Goal: Find specific page/section: Find specific page/section

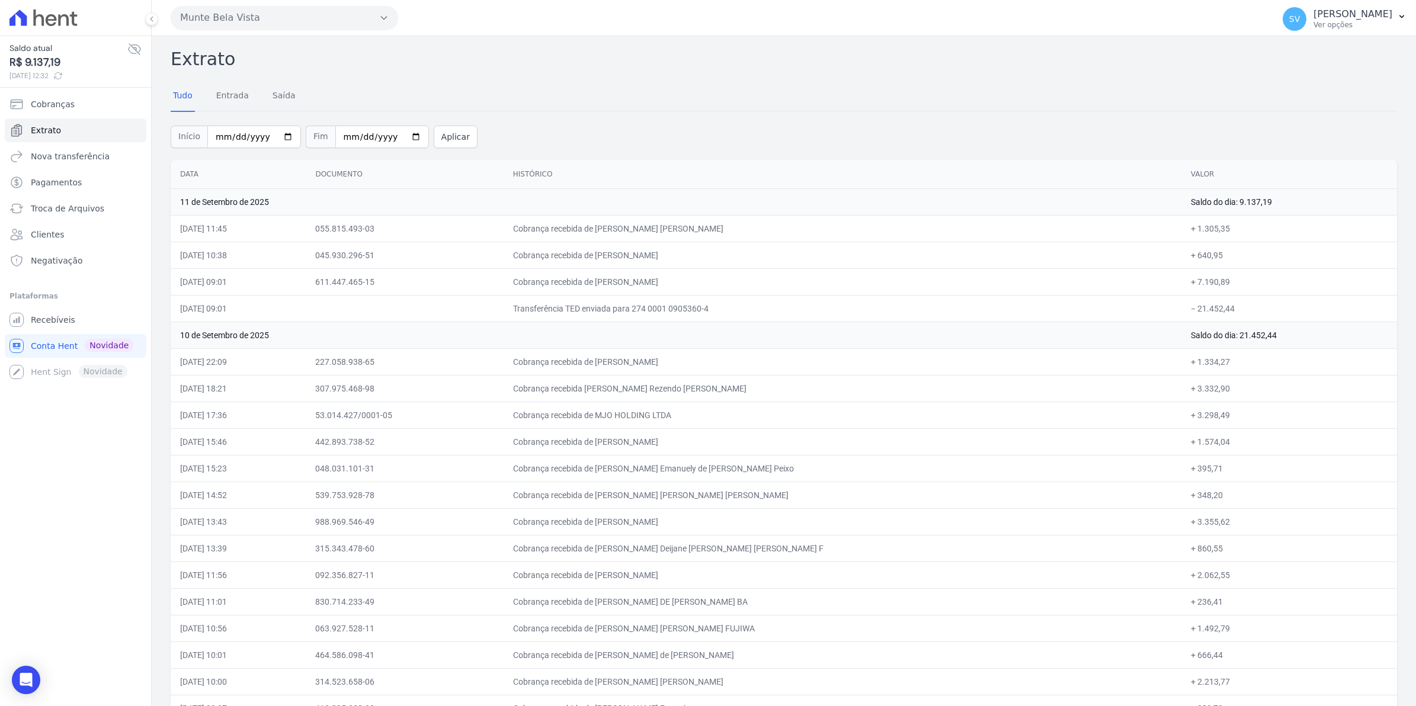
click at [503, 261] on td "045.930.296-51" at bounding box center [404, 255] width 197 height 27
click at [58, 346] on span "Conta Hent" at bounding box center [54, 346] width 47 height 12
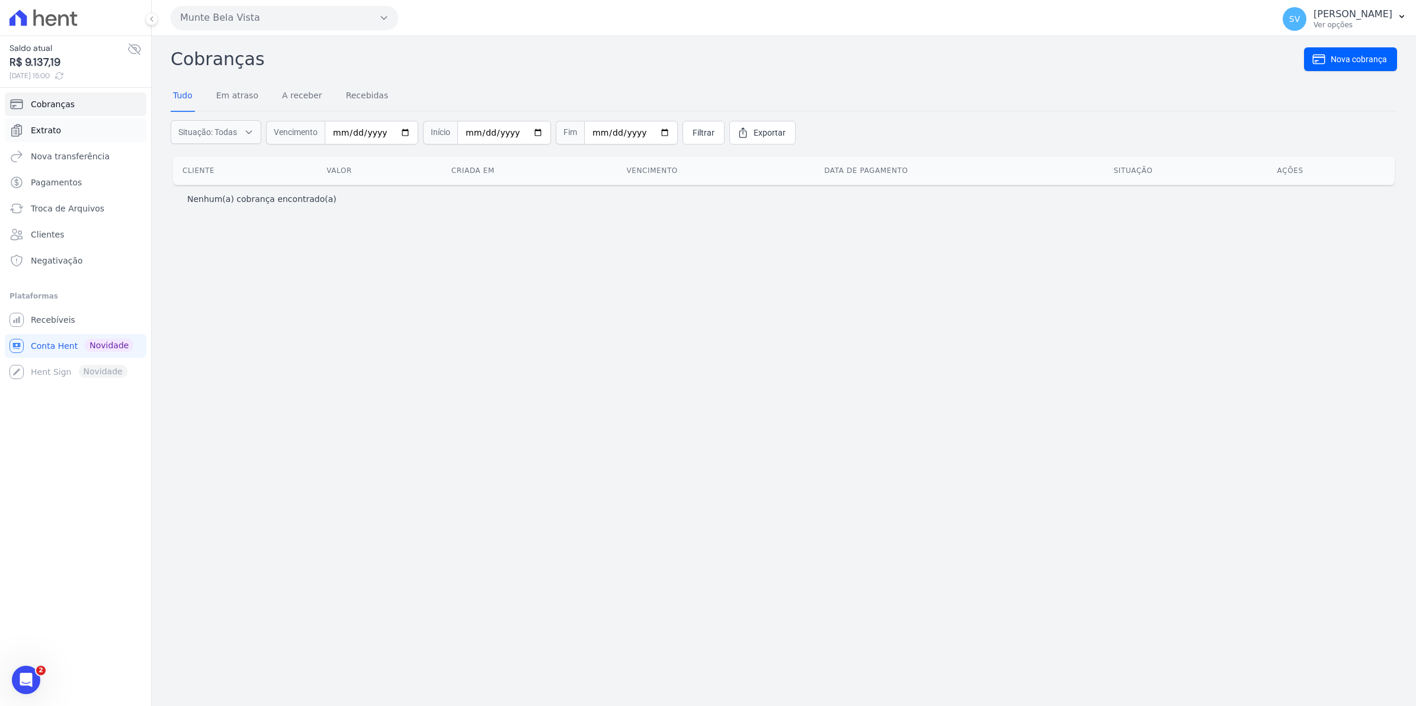
click at [49, 136] on span "Extrato" at bounding box center [46, 130] width 30 height 12
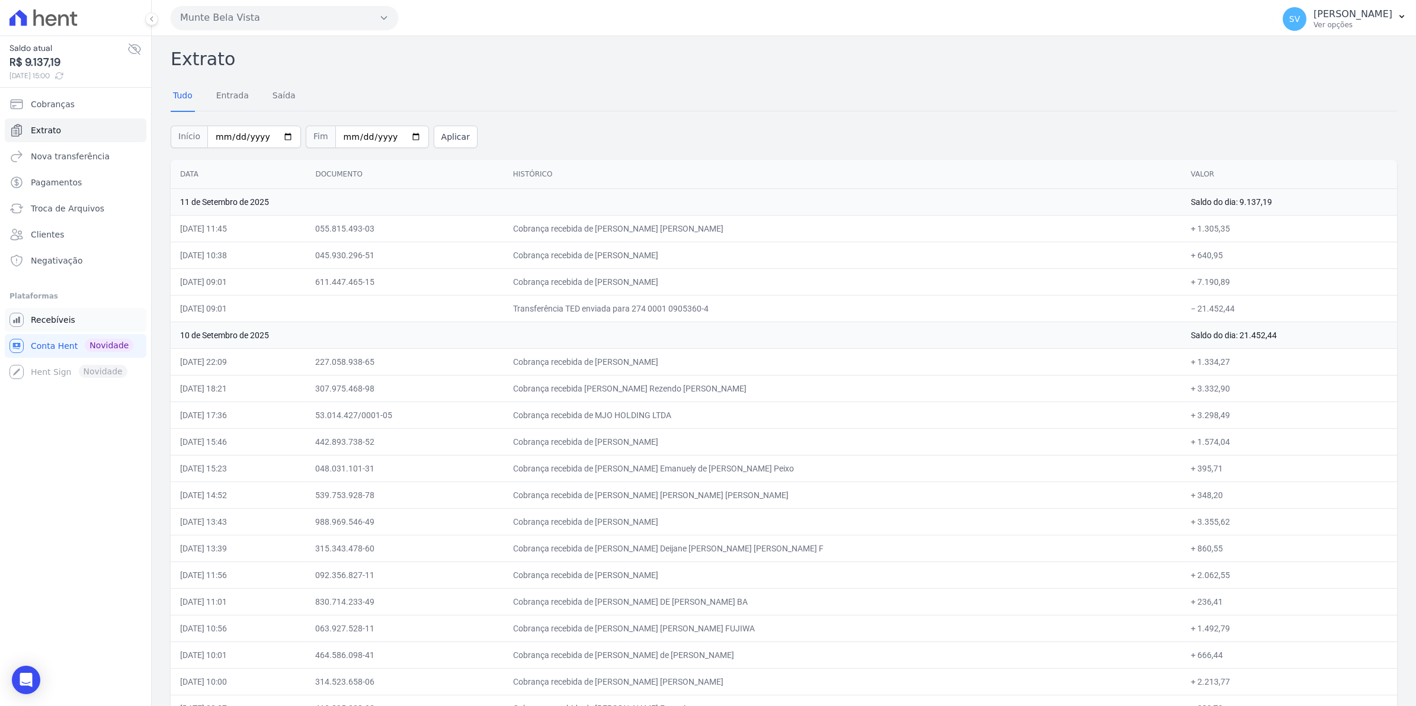
click at [41, 315] on span "Recebíveis" at bounding box center [53, 320] width 44 height 12
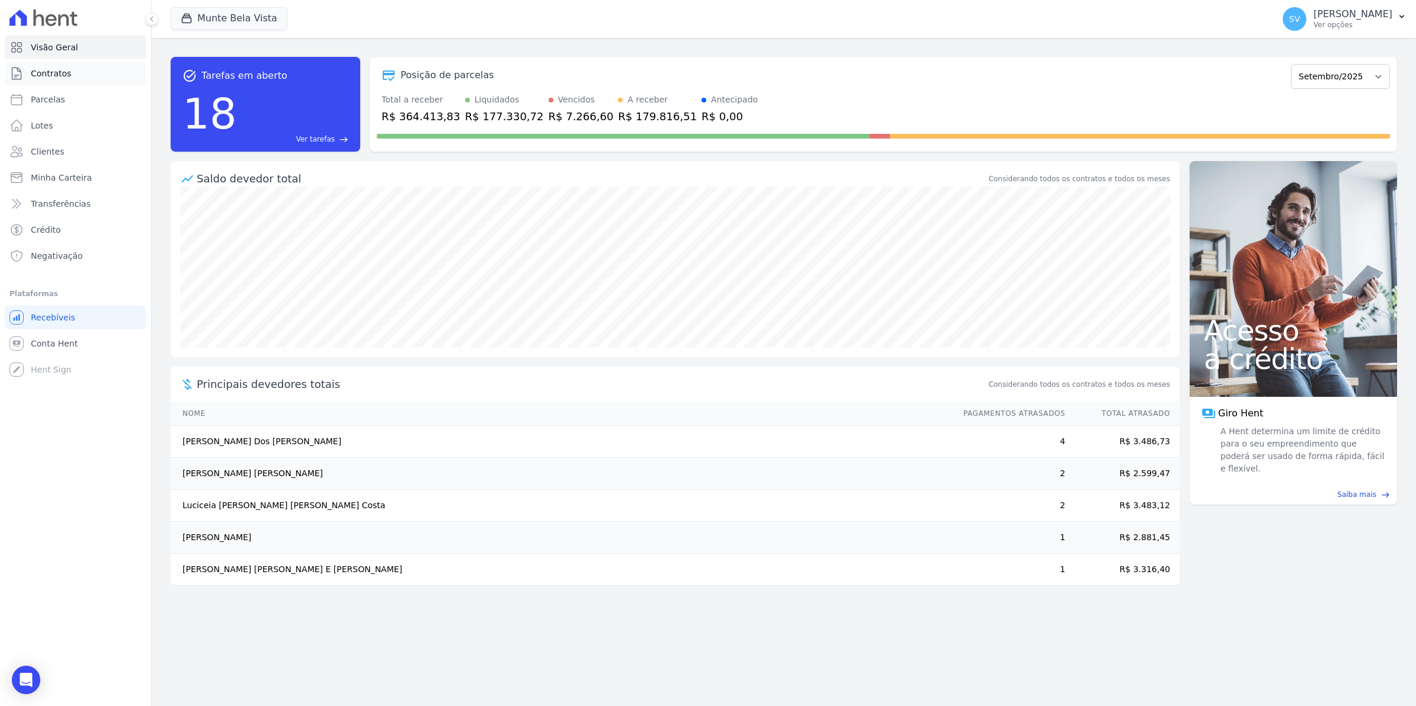
click at [58, 74] on span "Contratos" at bounding box center [51, 74] width 40 height 12
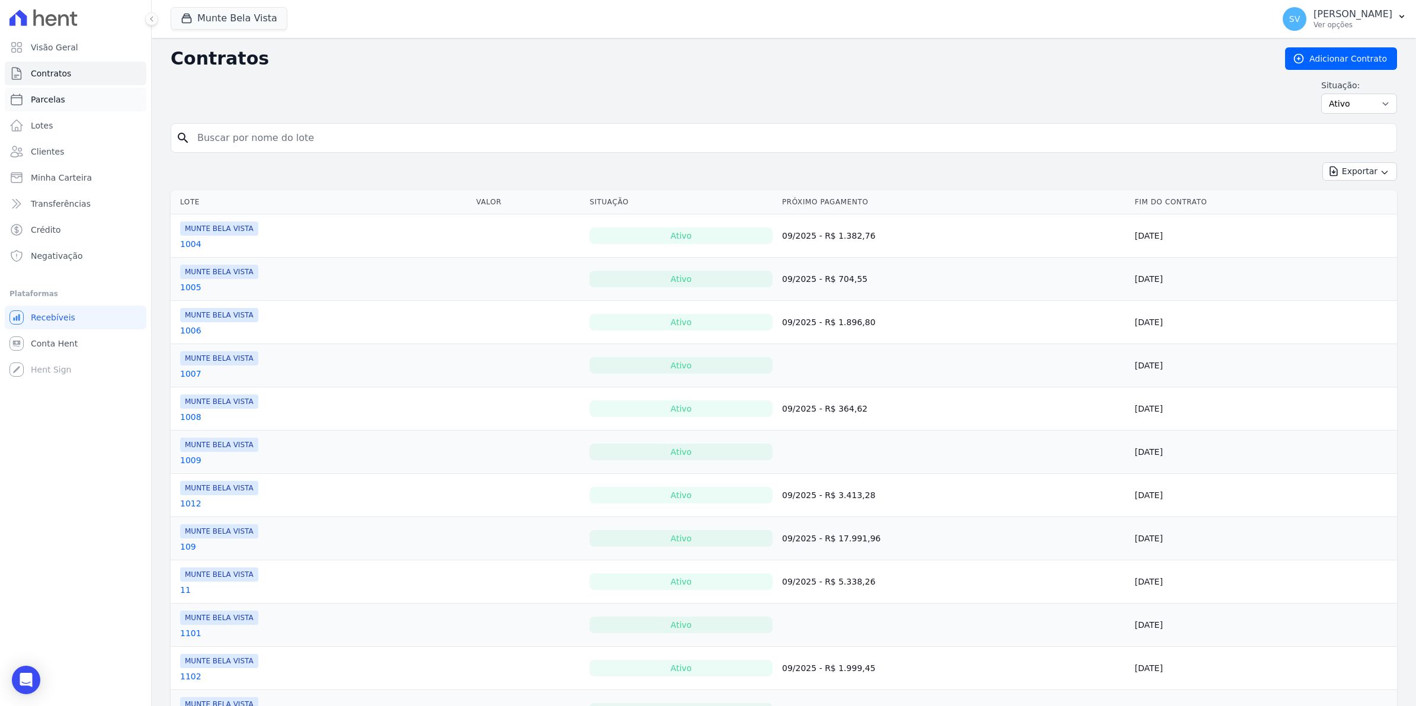
click at [65, 101] on link "Parcelas" at bounding box center [76, 100] width 142 height 24
select select
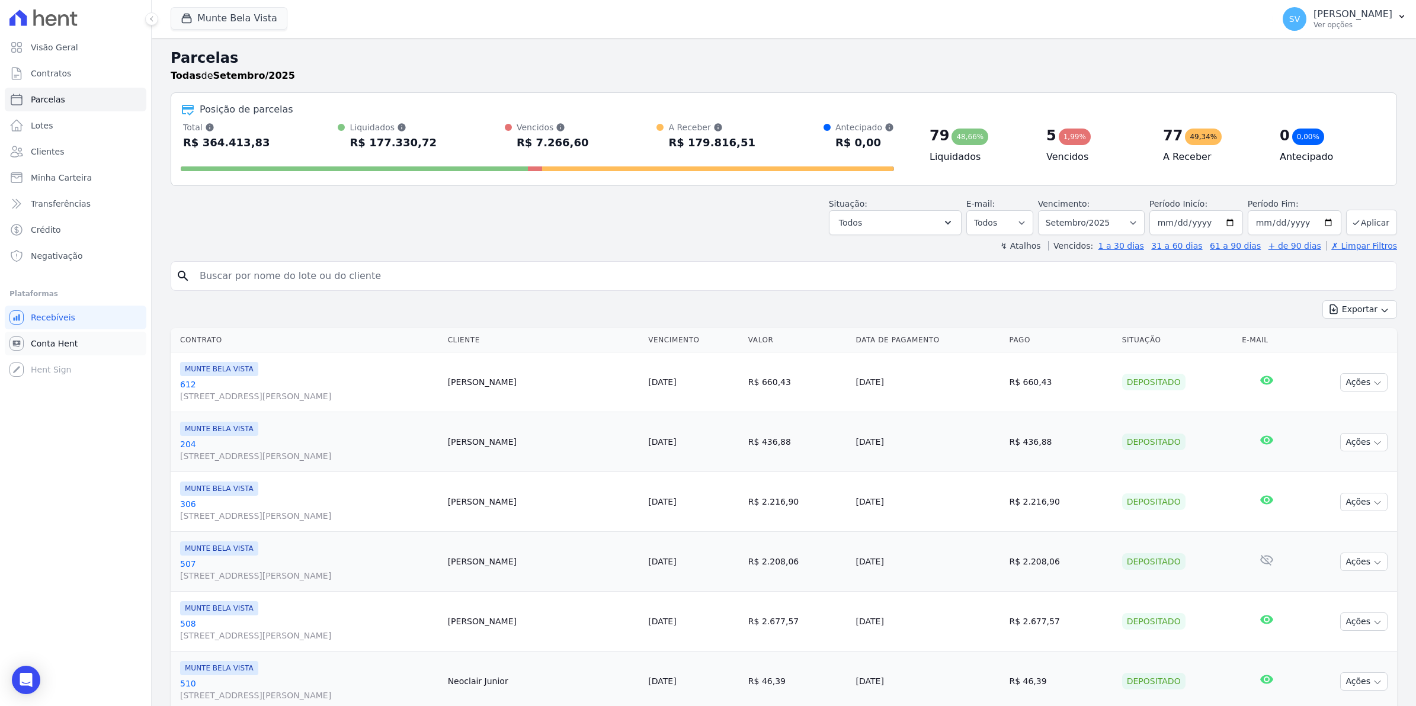
click at [36, 339] on span "Conta Hent" at bounding box center [54, 344] width 47 height 12
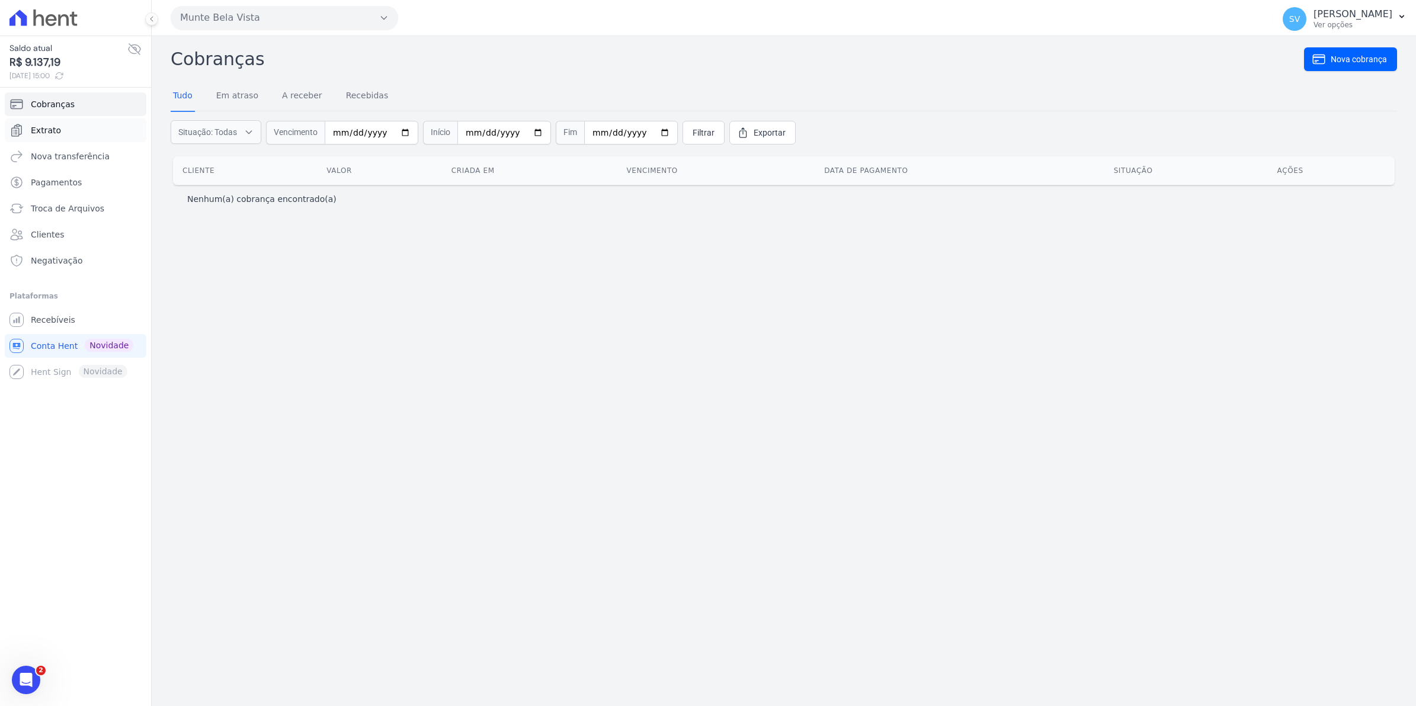
click at [43, 129] on span "Extrato" at bounding box center [46, 130] width 30 height 12
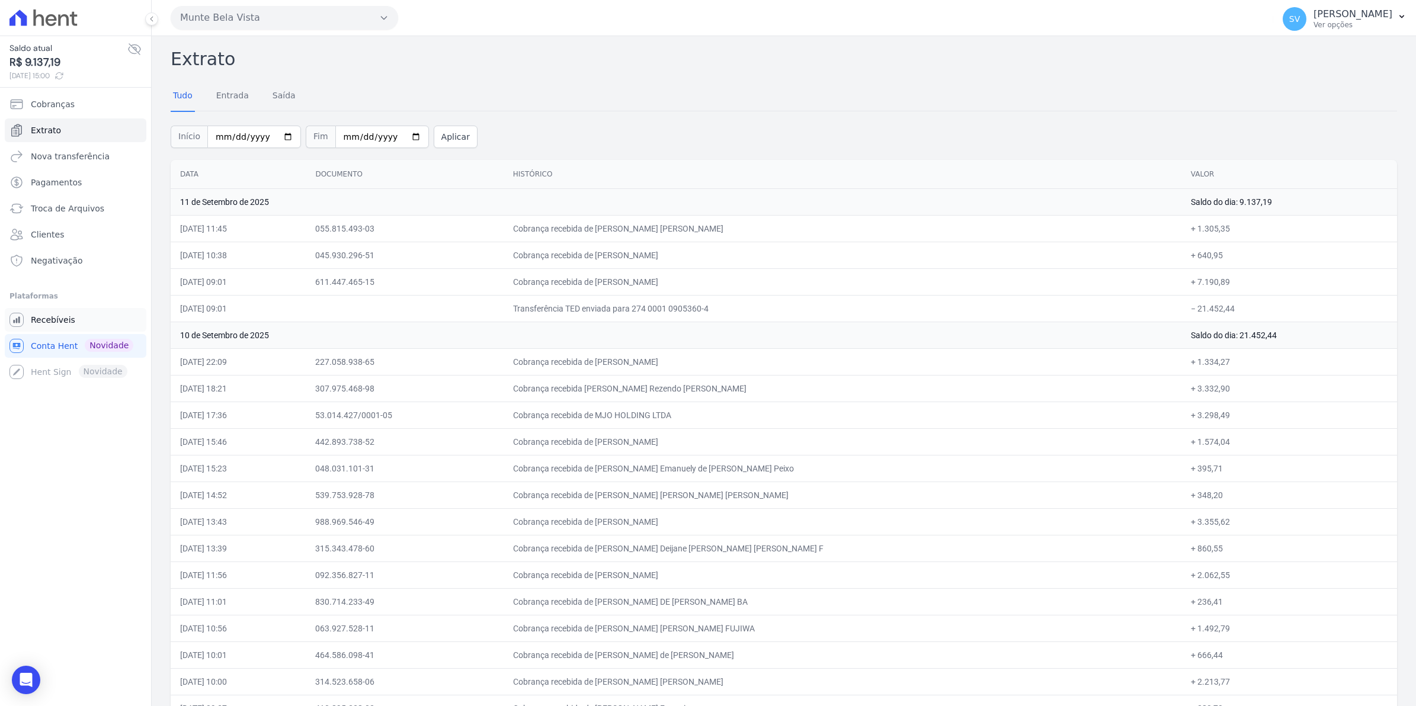
click at [28, 320] on link "Recebíveis" at bounding box center [76, 320] width 142 height 24
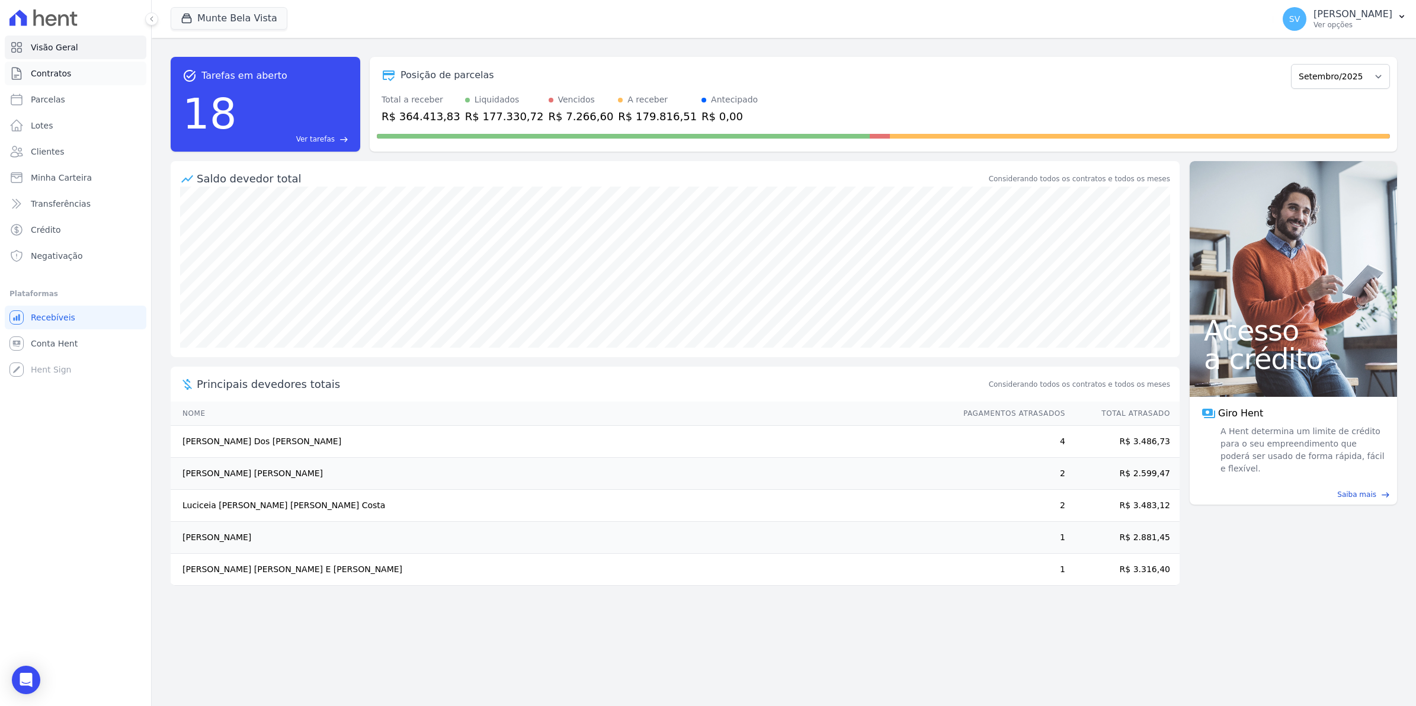
click at [54, 78] on span "Contratos" at bounding box center [51, 74] width 40 height 12
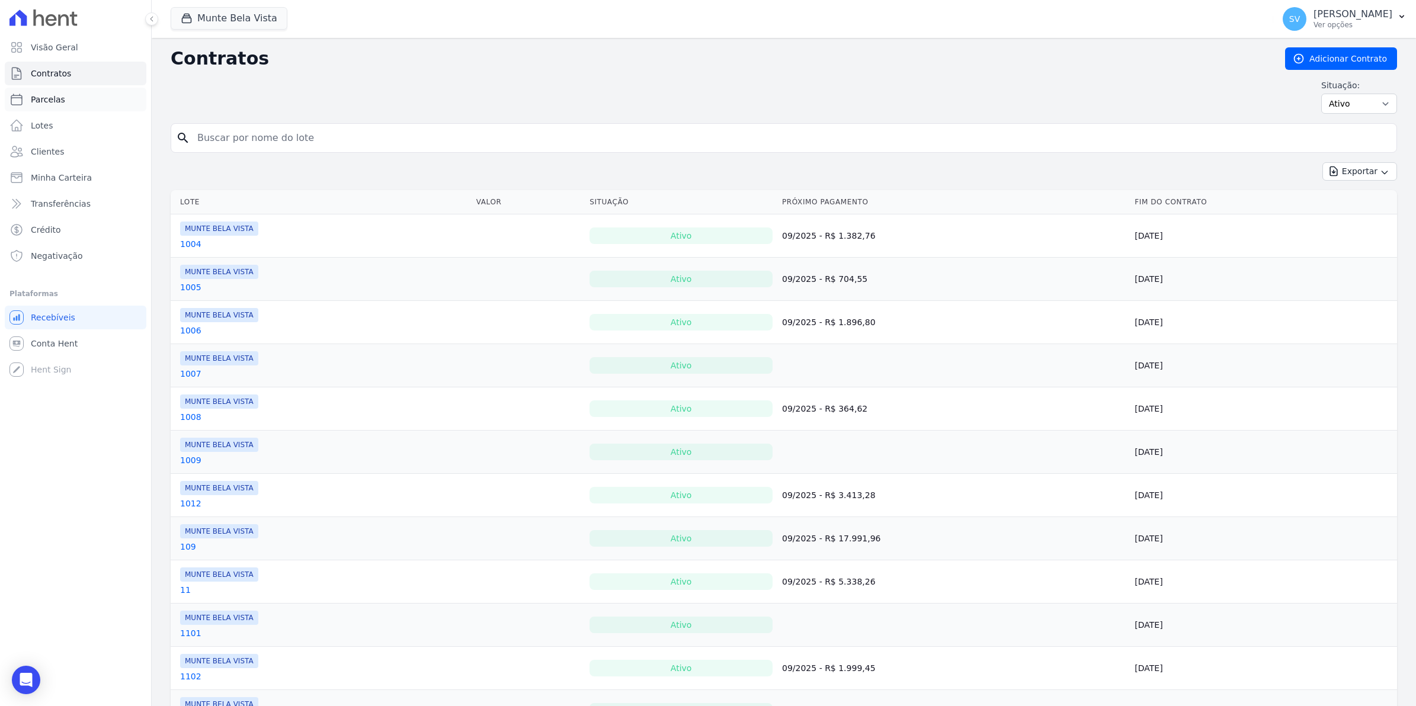
click at [57, 94] on span "Parcelas" at bounding box center [48, 100] width 34 height 12
select select
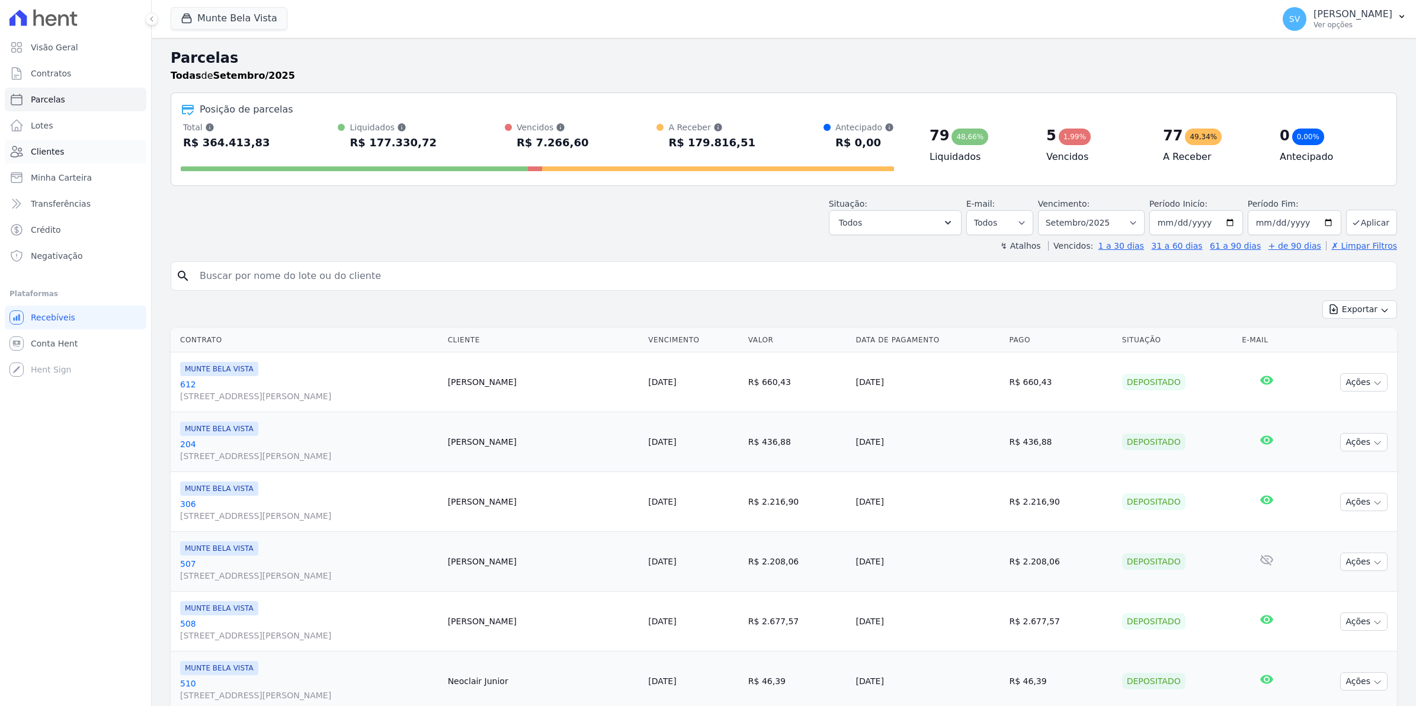
select select
click at [50, 152] on span "Clientes" at bounding box center [47, 152] width 33 height 12
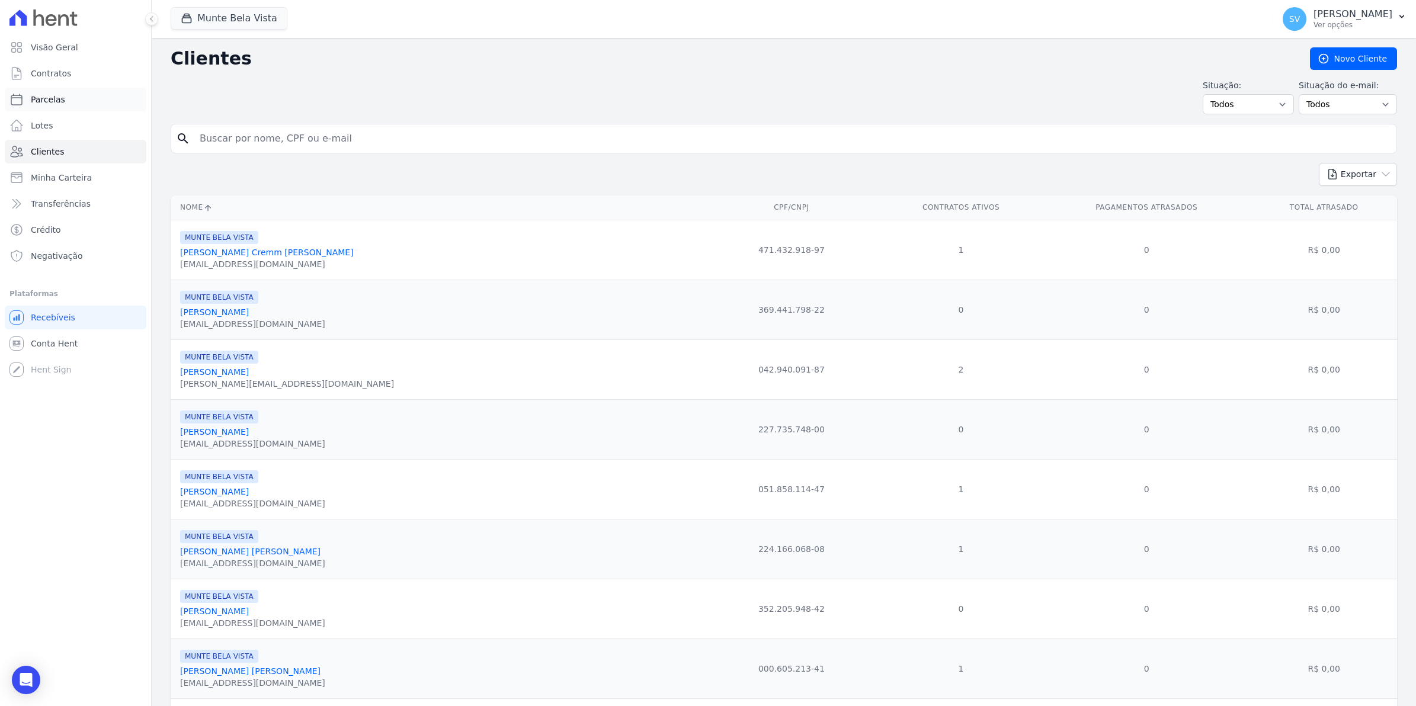
click at [56, 102] on span "Parcelas" at bounding box center [48, 100] width 34 height 12
select select
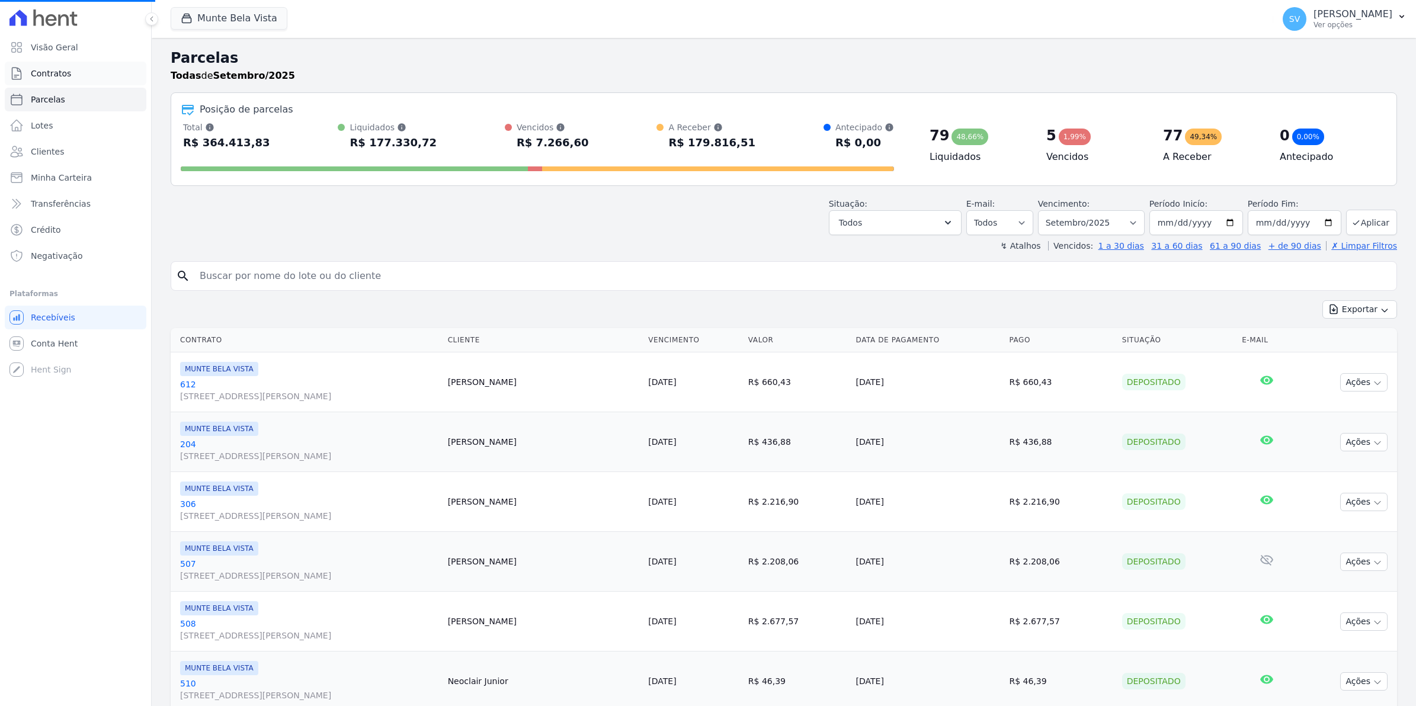
select select
click at [217, 267] on input "search" at bounding box center [791, 276] width 1199 height 24
type input "[PERSON_NAME]"
click at [50, 341] on span "Conta Hent" at bounding box center [54, 344] width 47 height 12
